Goal: Find specific page/section: Find specific page/section

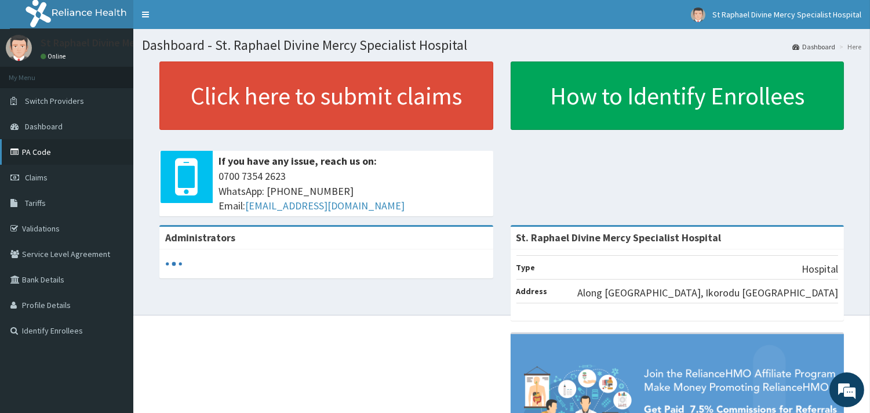
click at [29, 155] on link "PA Code" at bounding box center [66, 152] width 133 height 26
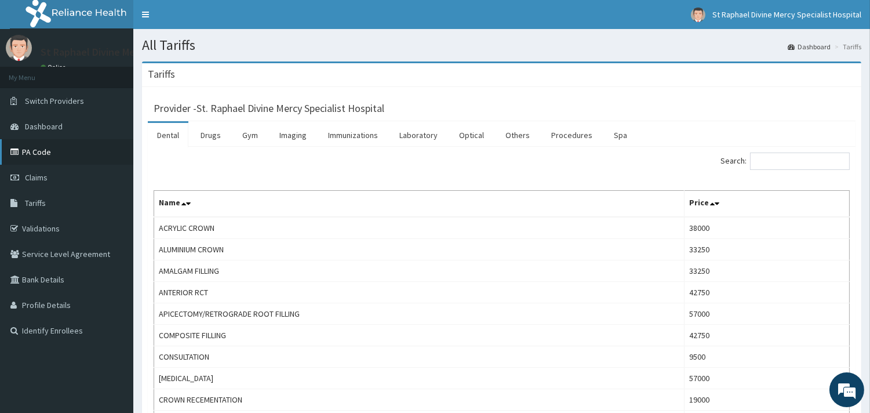
click at [54, 146] on link "PA Code" at bounding box center [66, 152] width 133 height 26
